Goal: Task Accomplishment & Management: Manage account settings

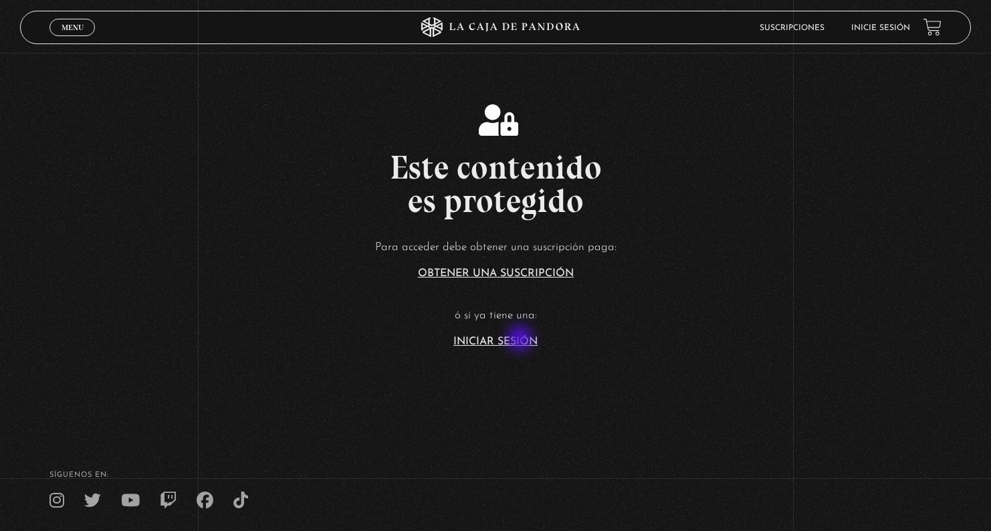
click at [521, 340] on link "Iniciar Sesión" at bounding box center [495, 341] width 84 height 11
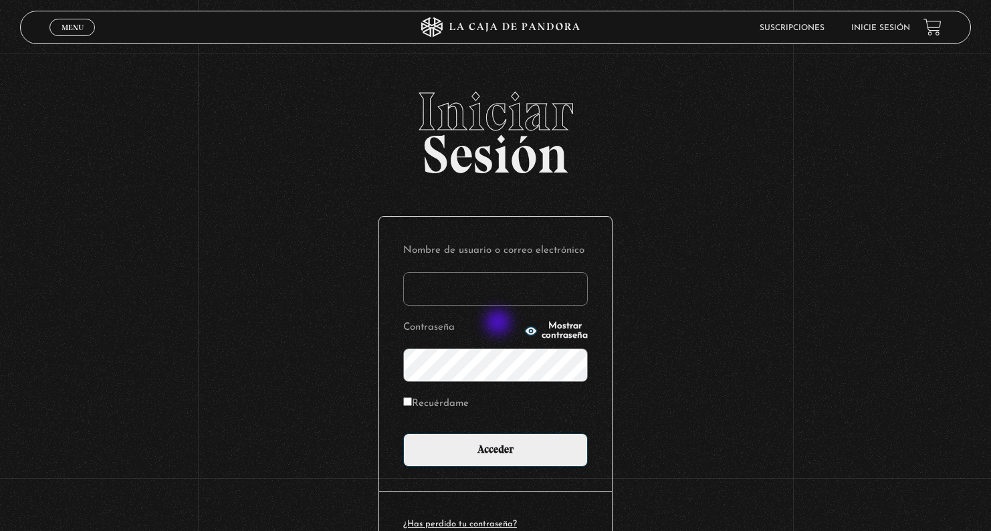
type input "[EMAIL_ADDRESS][DOMAIN_NAME]"
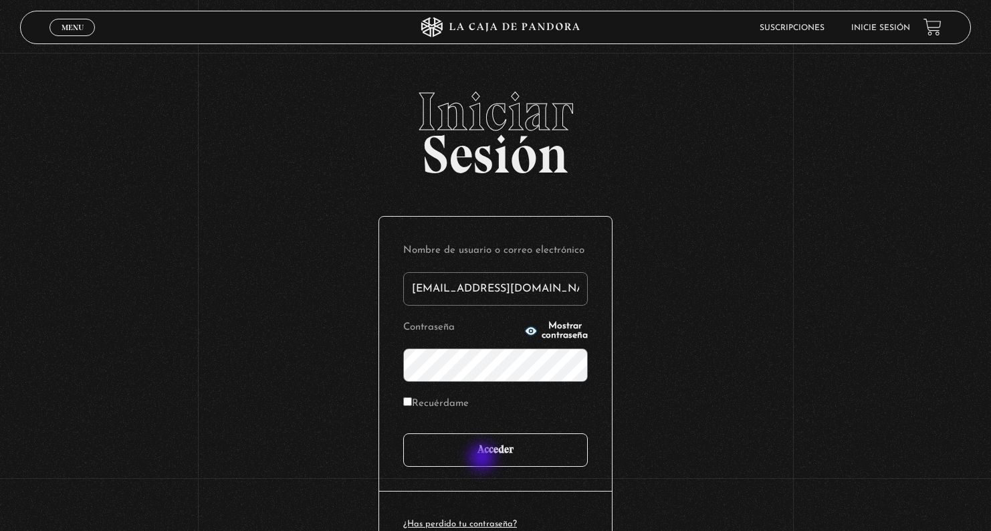
click at [483, 459] on input "Acceder" at bounding box center [495, 449] width 185 height 33
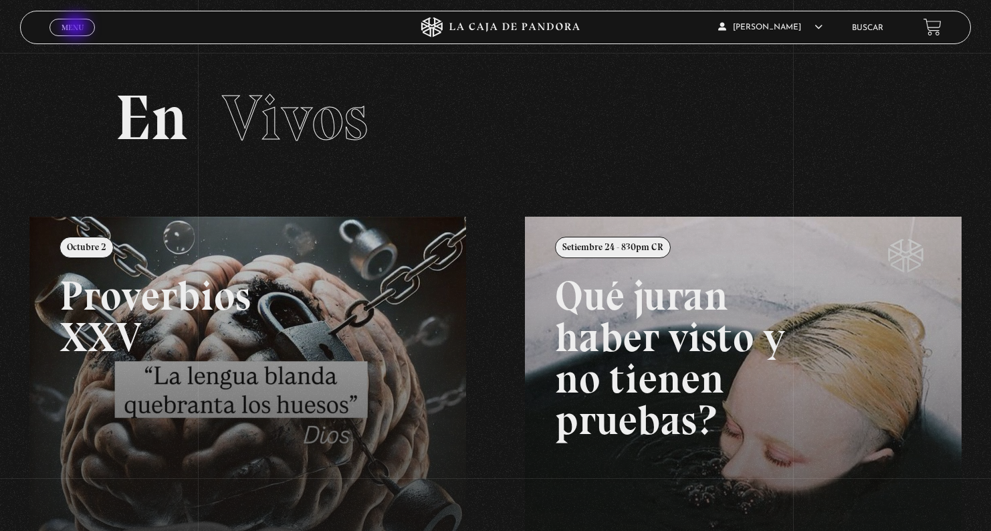
click at [77, 27] on span "Menu" at bounding box center [73, 27] width 22 height 8
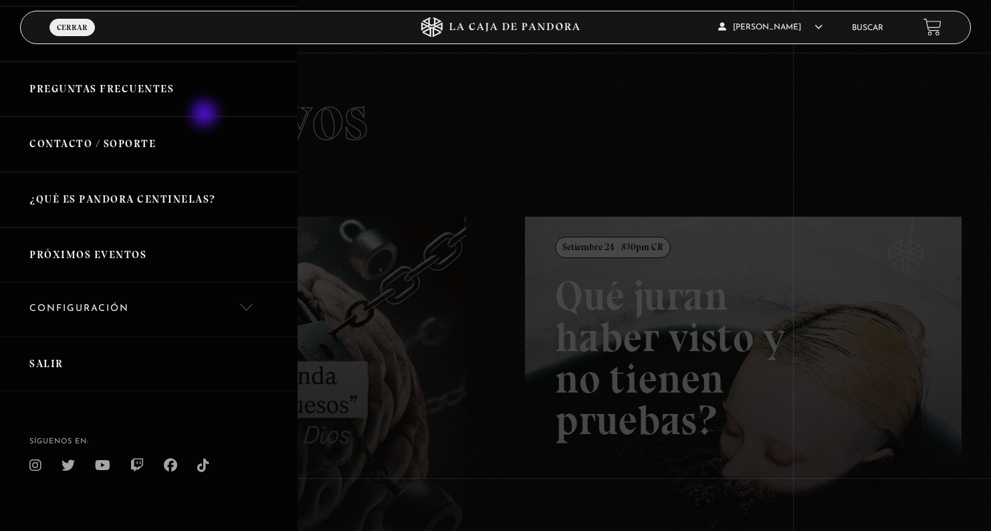
scroll to position [211, 0]
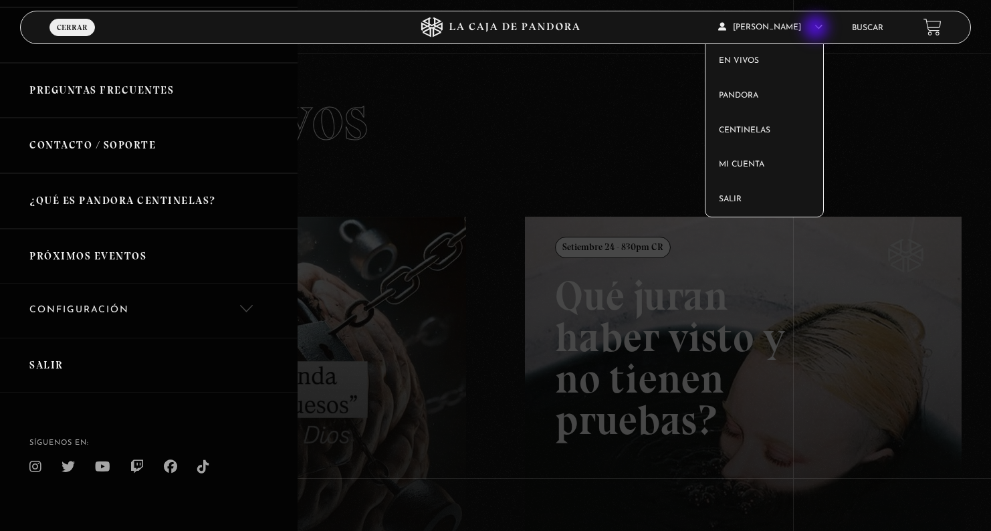
click at [817, 29] on article "Paula Cruz En vivos Pandora Centinelas Mi cuenta Salir" at bounding box center [777, 26] width 119 height 31
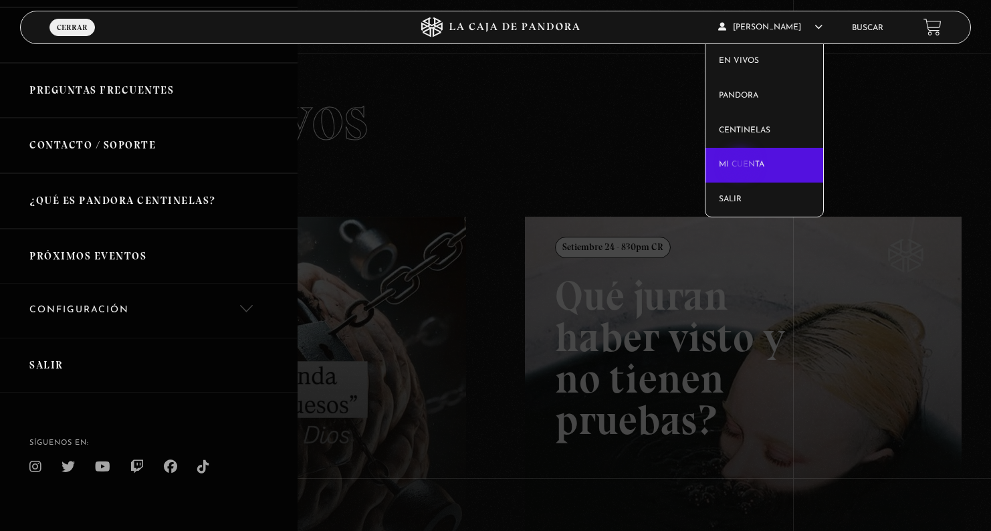
click at [742, 164] on link "Mi cuenta" at bounding box center [764, 165] width 118 height 35
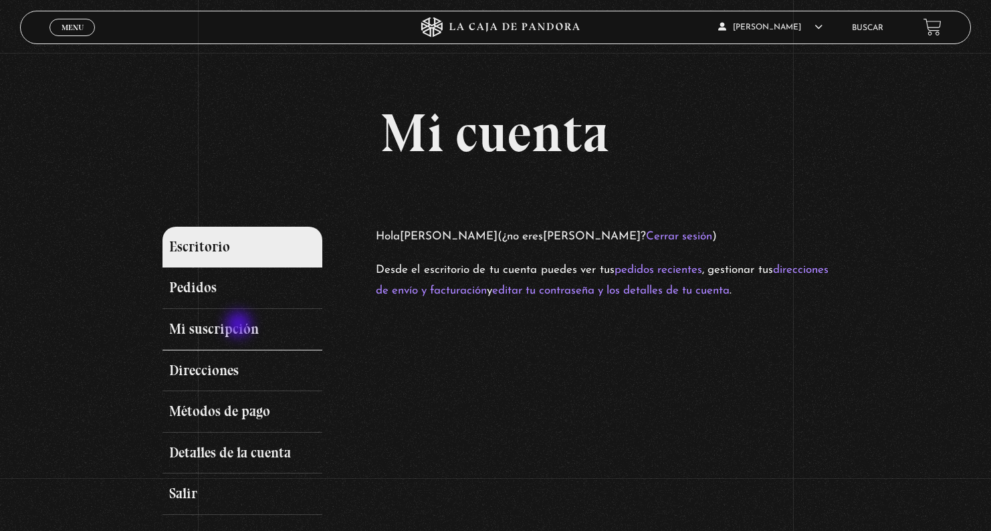
click at [240, 326] on link "Mi suscripción" at bounding box center [242, 329] width 160 height 41
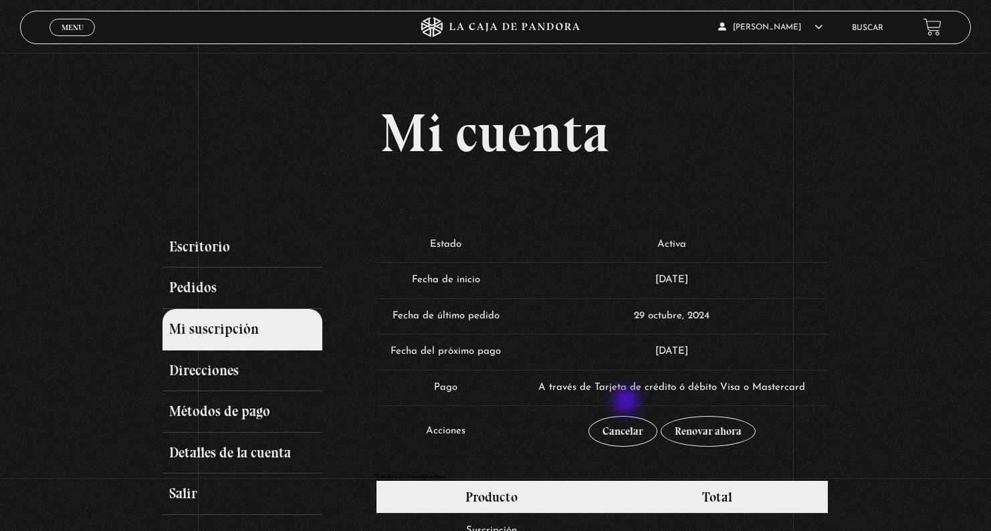
scroll to position [0, 5]
click at [239, 413] on link "Métodos de pago" at bounding box center [242, 411] width 160 height 41
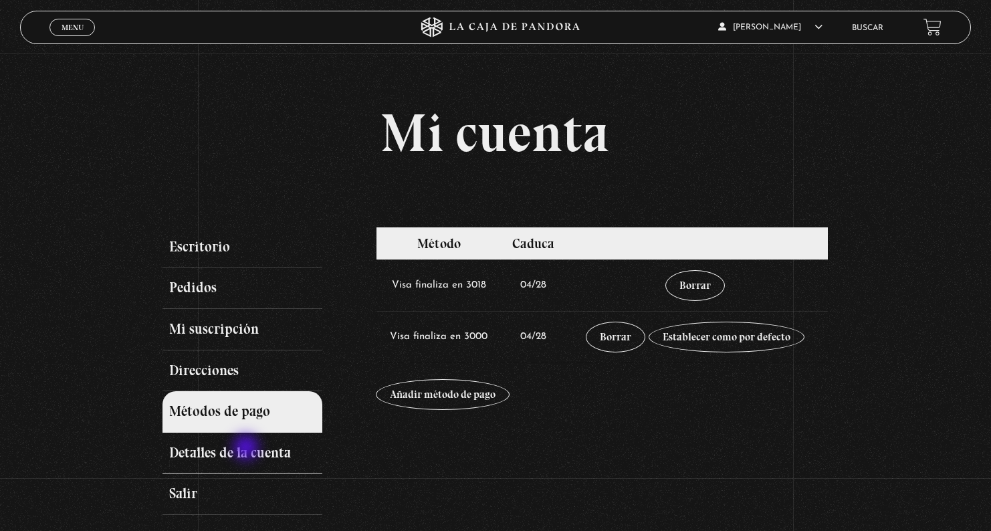
click at [247, 449] on link "Detalles de la cuenta" at bounding box center [242, 453] width 160 height 41
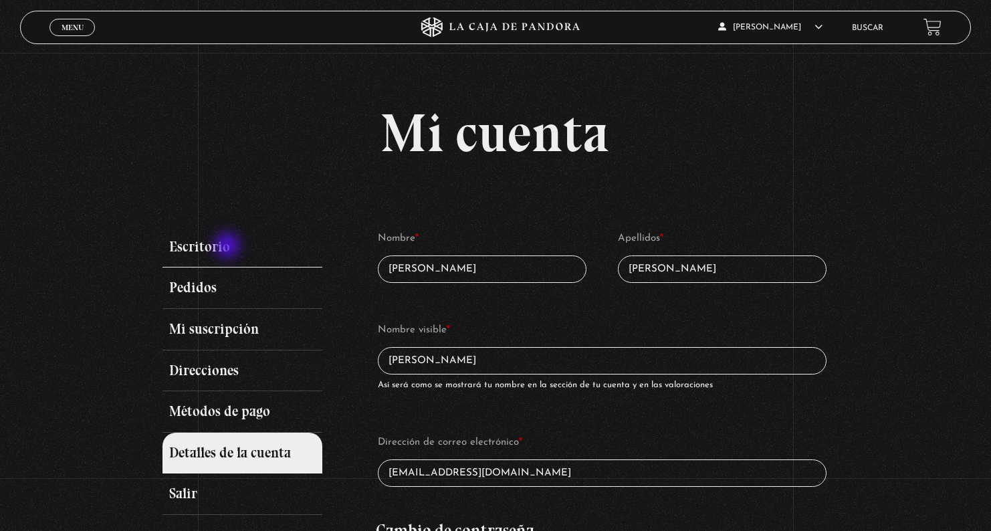
click at [229, 246] on link "Escritorio" at bounding box center [242, 247] width 160 height 41
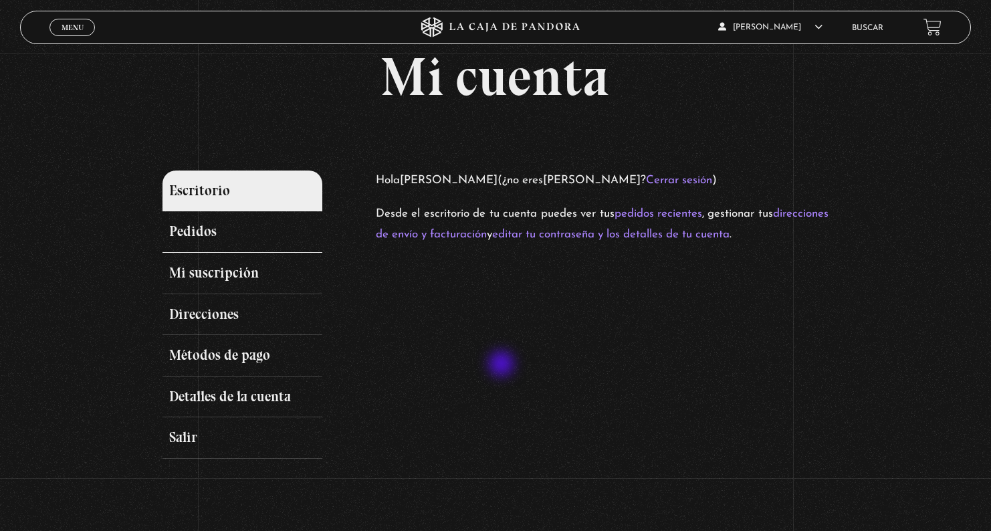
scroll to position [58, 2]
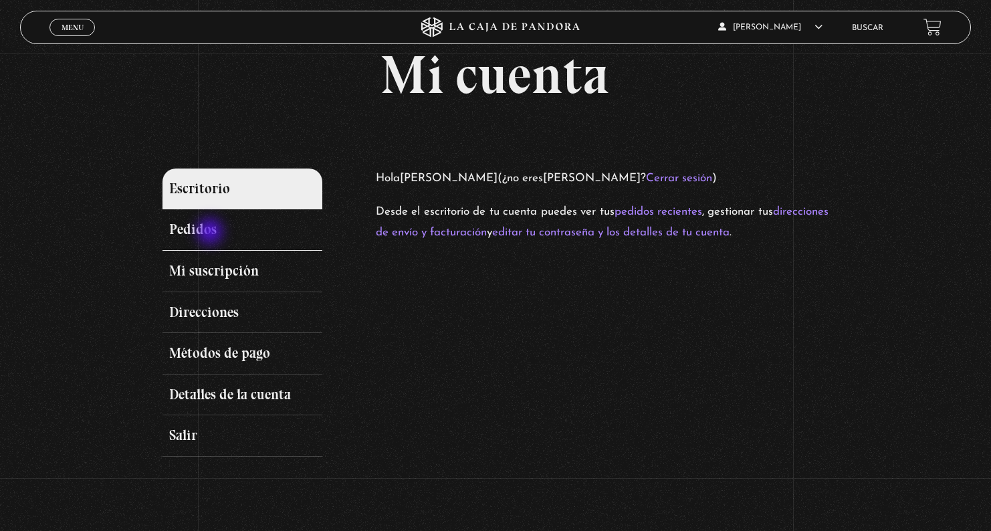
click at [210, 231] on link "Pedidos" at bounding box center [242, 229] width 160 height 41
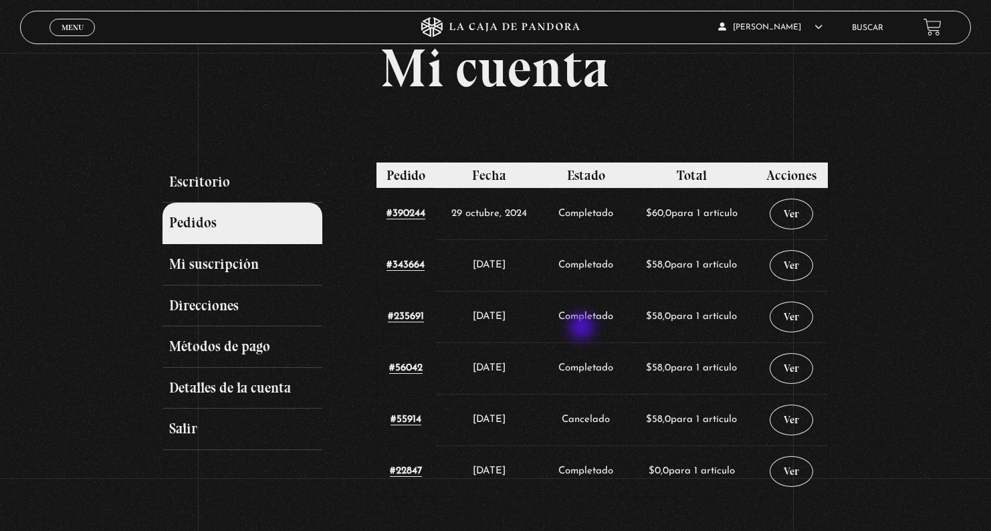
scroll to position [45, 1]
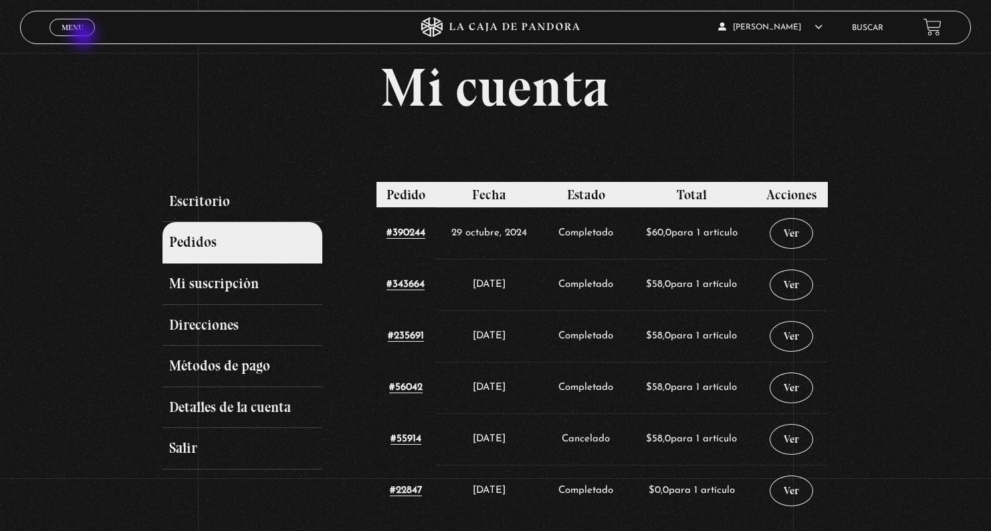
click at [80, 32] on link "Menu Cerrar" at bounding box center [71, 27] width 45 height 17
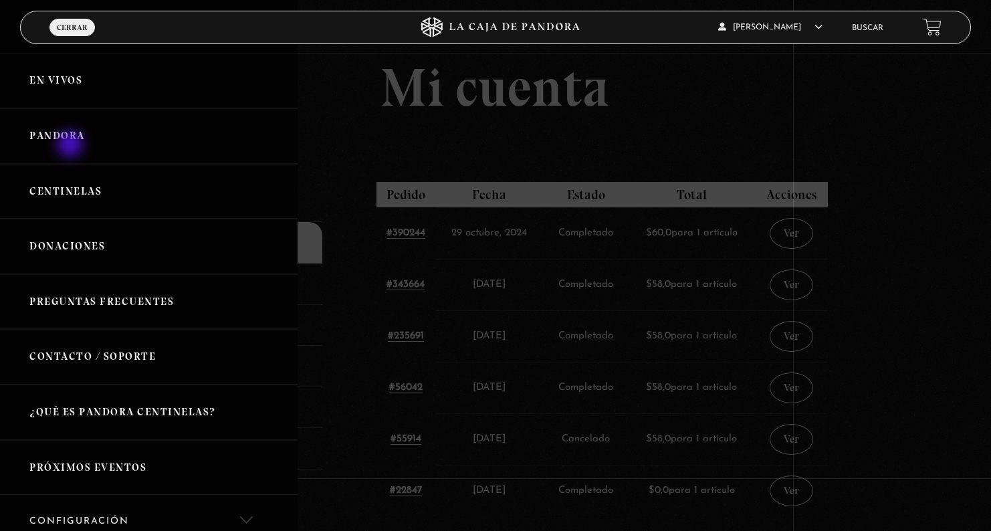
click at [68, 131] on link "Pandora" at bounding box center [148, 135] width 297 height 55
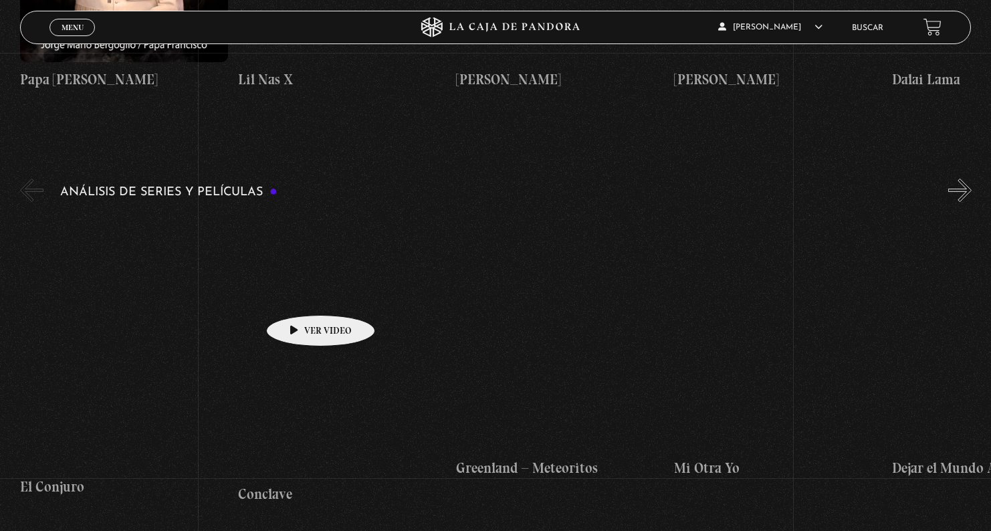
scroll to position [2403, 0]
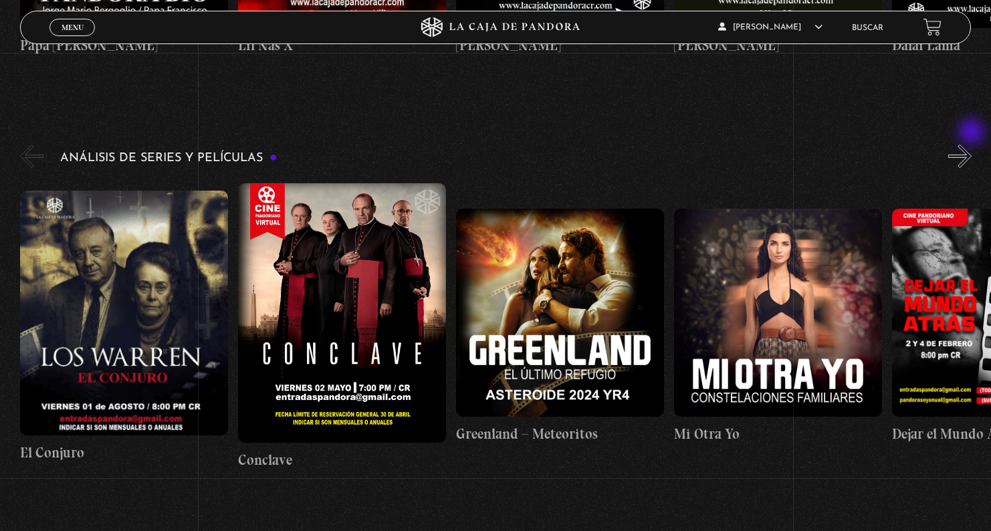
click at [971, 144] on button "»" at bounding box center [959, 155] width 23 height 23
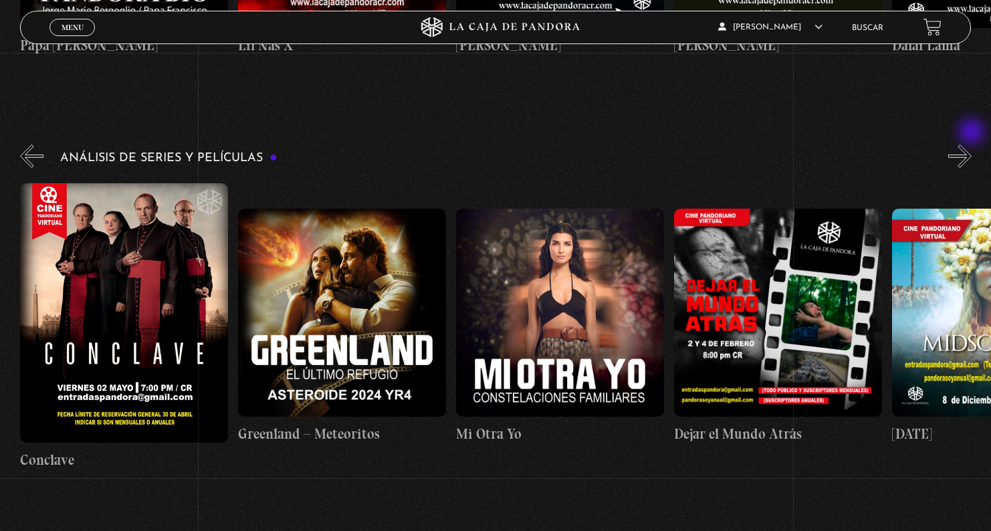
click at [971, 144] on button "»" at bounding box center [959, 155] width 23 height 23
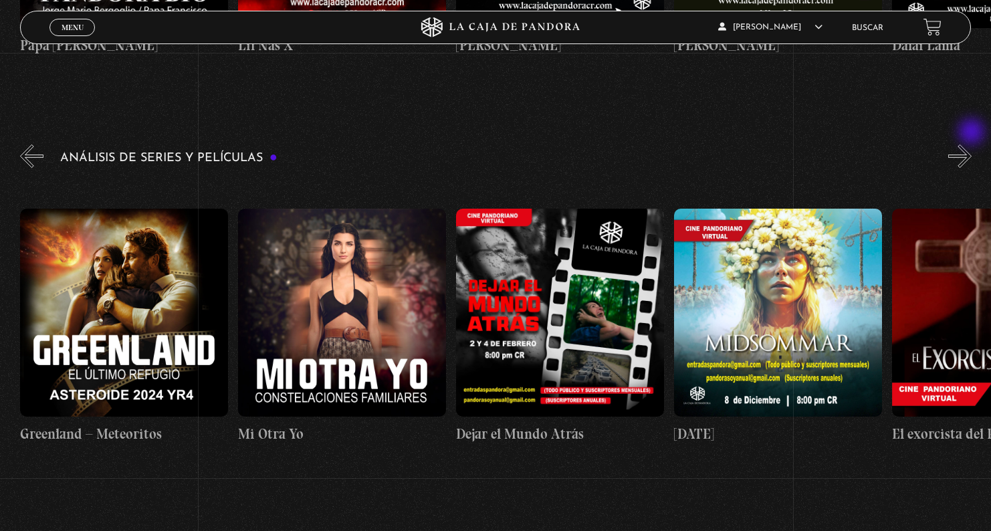
click at [971, 144] on button "»" at bounding box center [959, 155] width 23 height 23
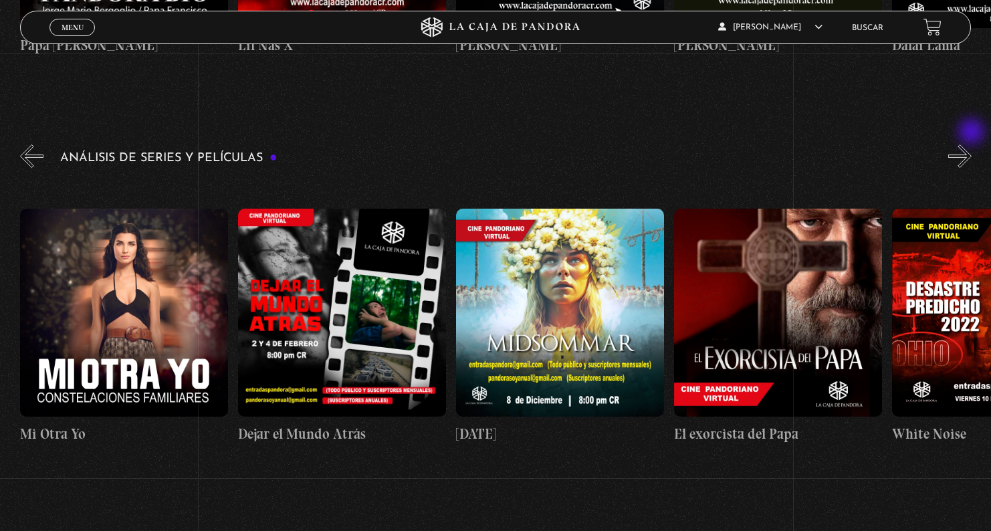
click at [971, 144] on button "»" at bounding box center [959, 155] width 23 height 23
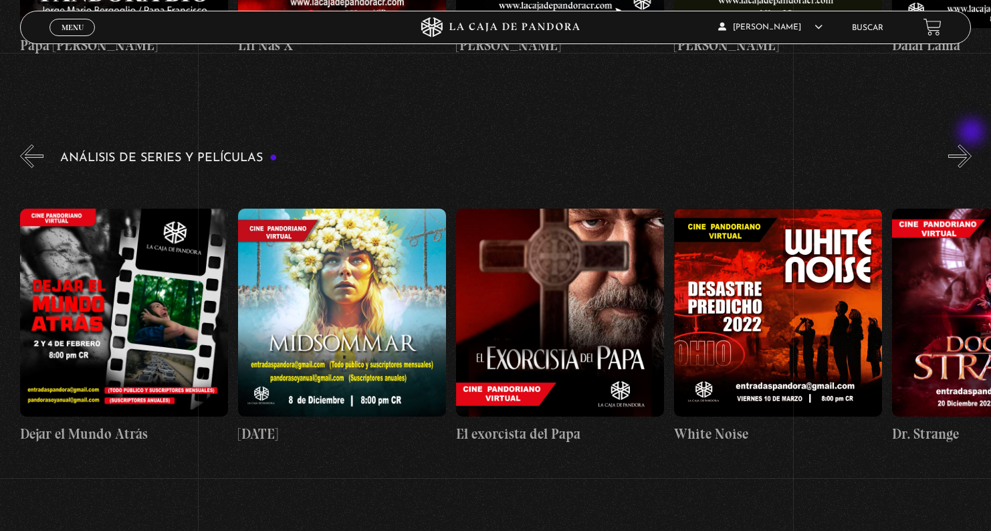
click at [971, 144] on button "»" at bounding box center [959, 155] width 23 height 23
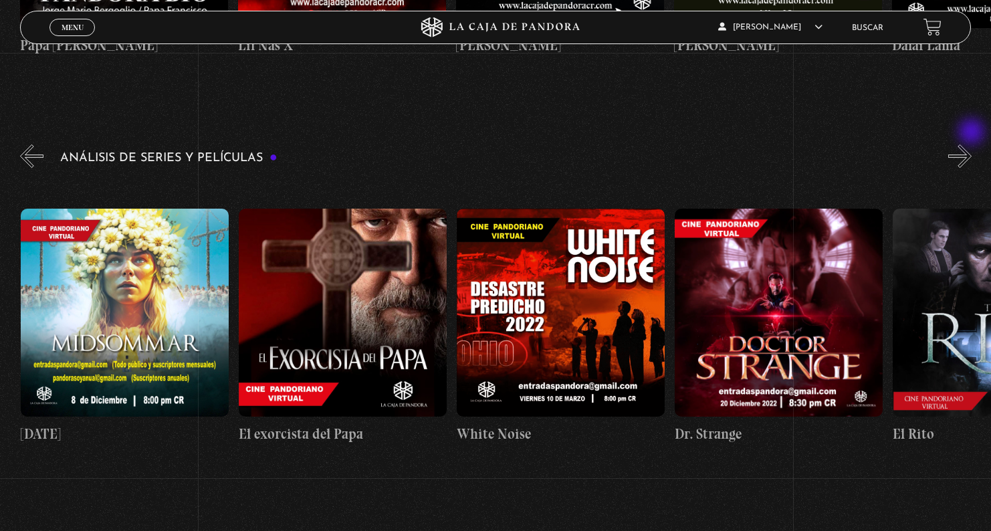
click at [971, 144] on button "»" at bounding box center [959, 155] width 23 height 23
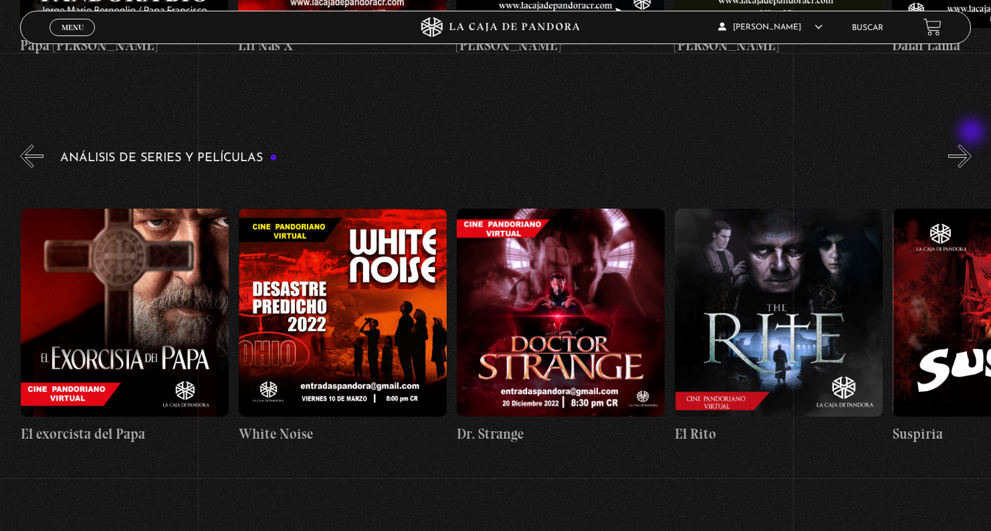
click at [971, 144] on button "»" at bounding box center [959, 155] width 23 height 23
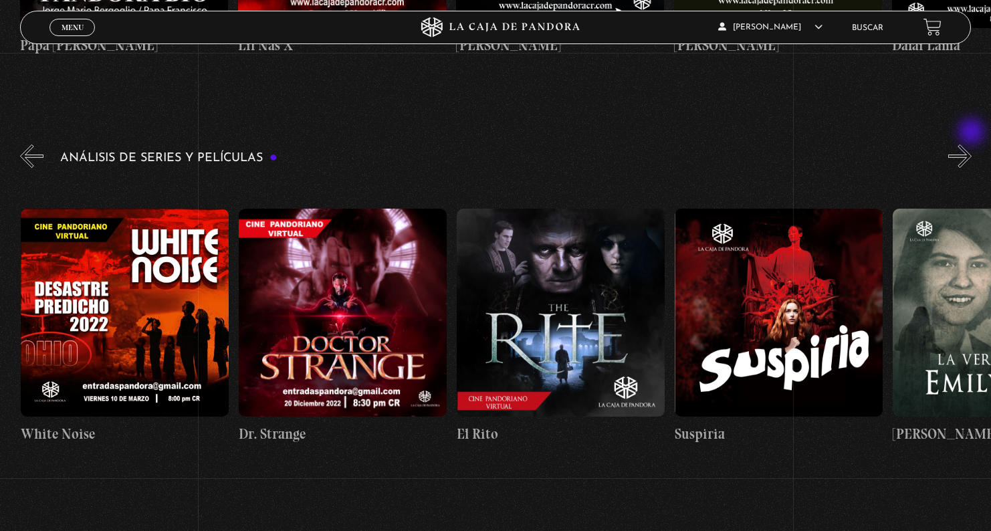
click at [971, 144] on button "»" at bounding box center [959, 155] width 23 height 23
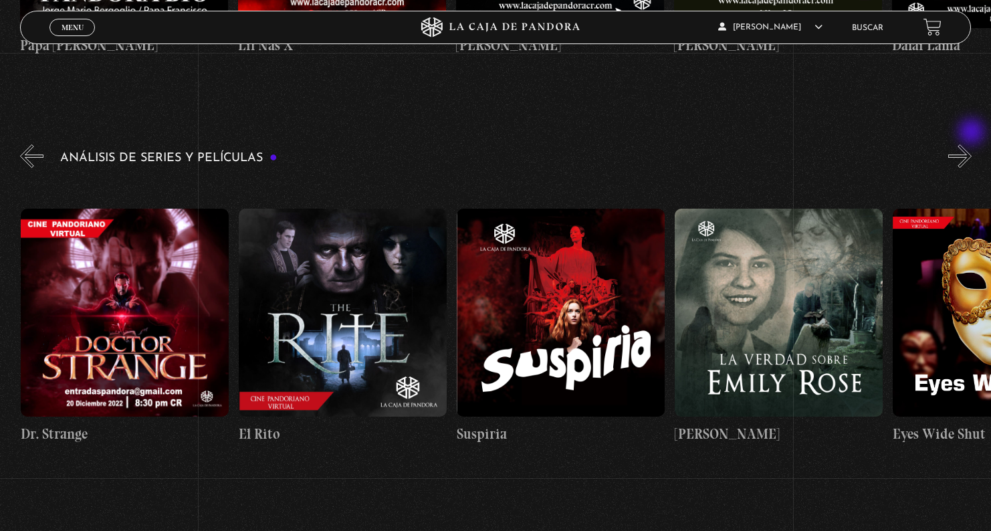
click at [971, 144] on button "»" at bounding box center [959, 155] width 23 height 23
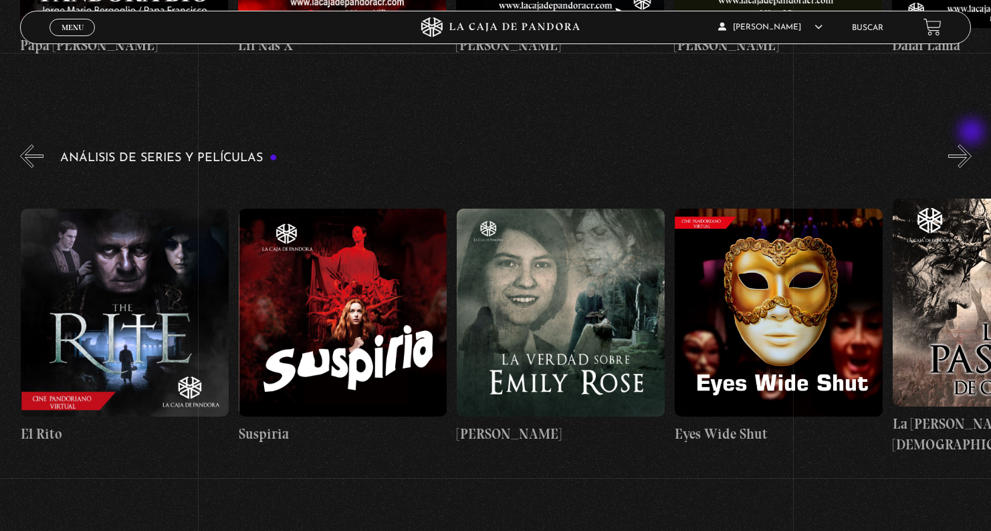
click at [971, 144] on button "»" at bounding box center [959, 155] width 23 height 23
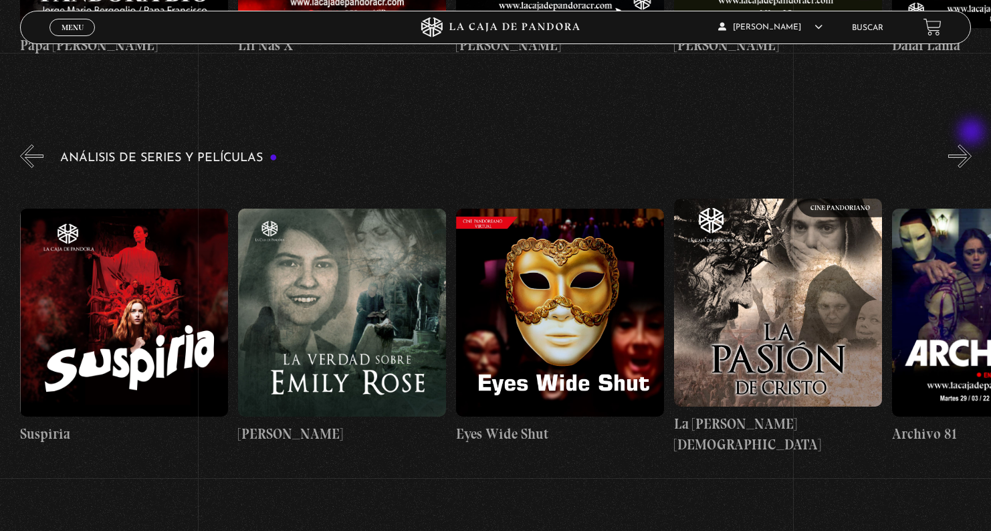
click at [971, 144] on button "»" at bounding box center [959, 155] width 23 height 23
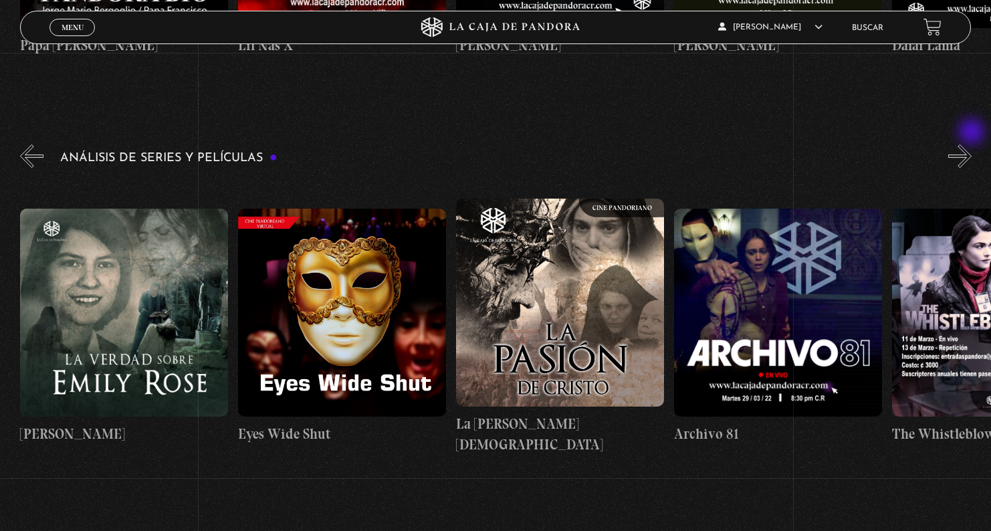
click at [971, 144] on button "»" at bounding box center [959, 155] width 23 height 23
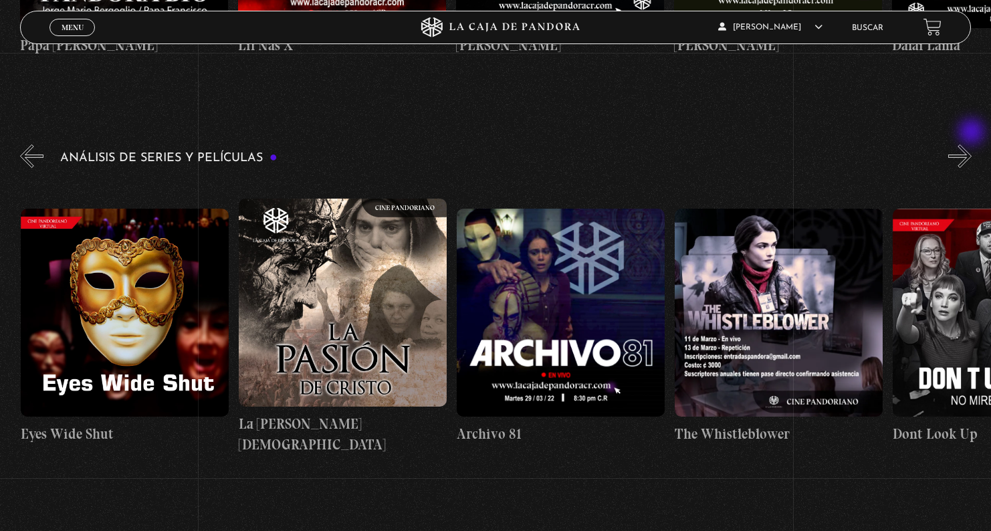
click at [971, 144] on button "»" at bounding box center [959, 155] width 23 height 23
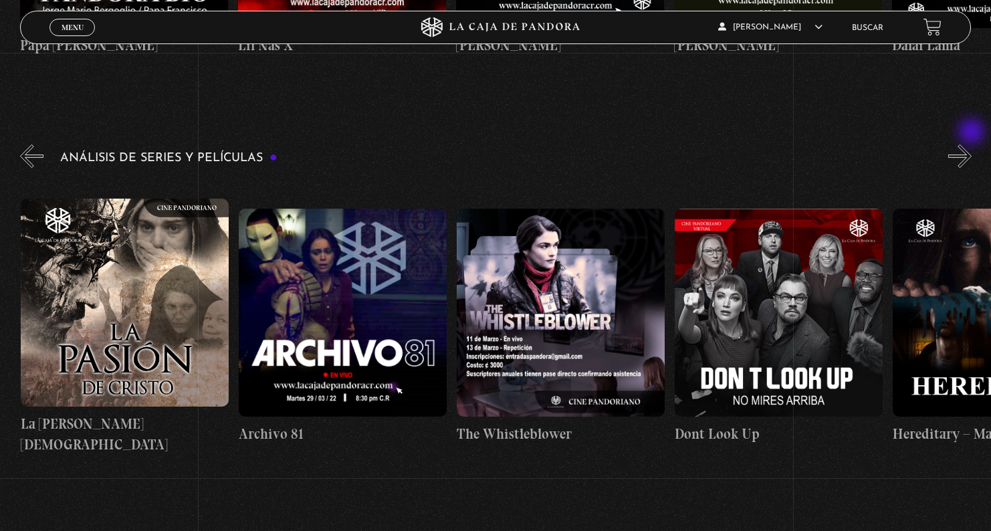
click at [971, 144] on button "»" at bounding box center [959, 155] width 23 height 23
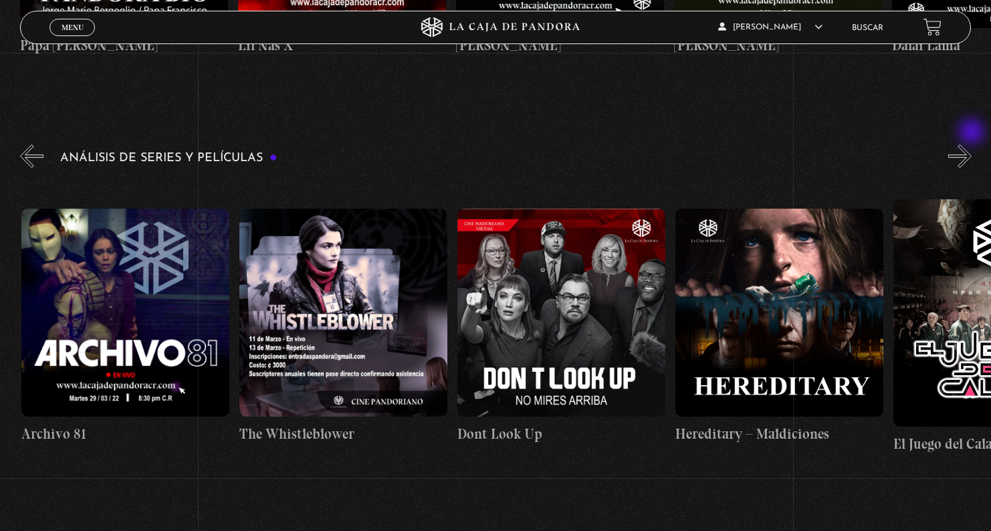
click at [971, 144] on button "»" at bounding box center [959, 155] width 23 height 23
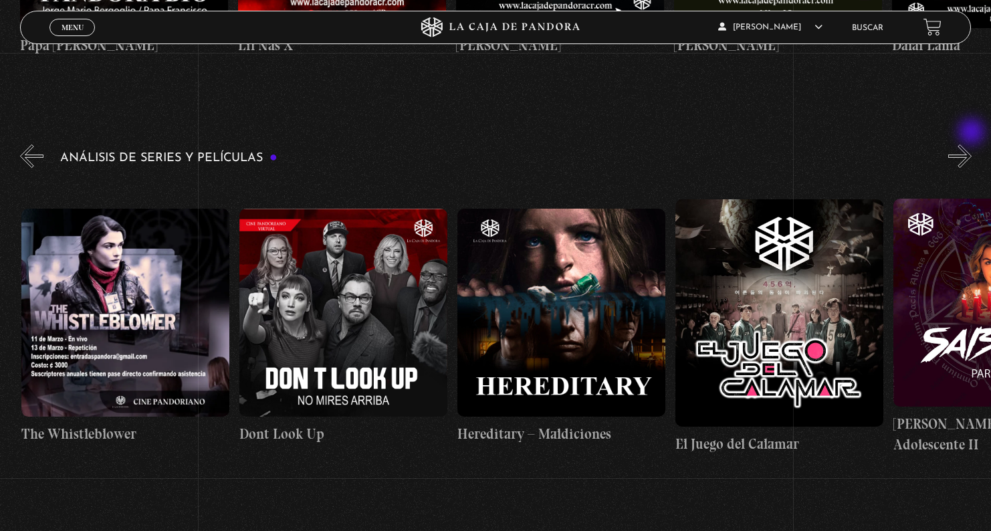
click at [971, 144] on button "»" at bounding box center [959, 155] width 23 height 23
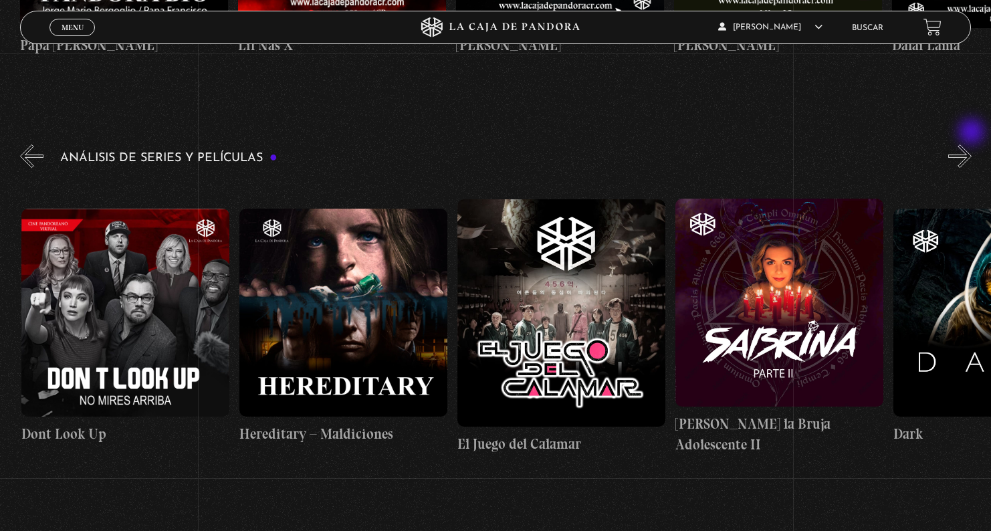
click at [971, 144] on button "»" at bounding box center [959, 155] width 23 height 23
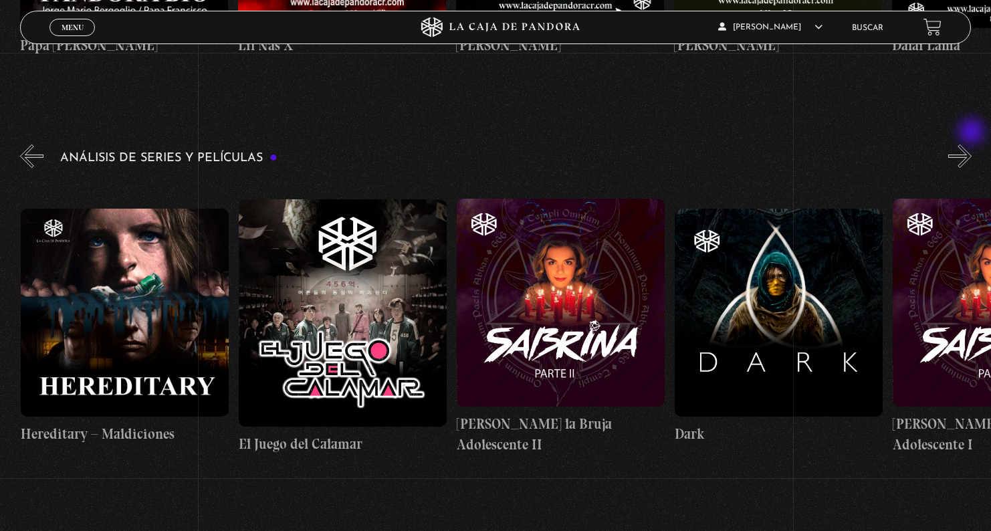
scroll to position [0, 3705]
